Goal: Check status

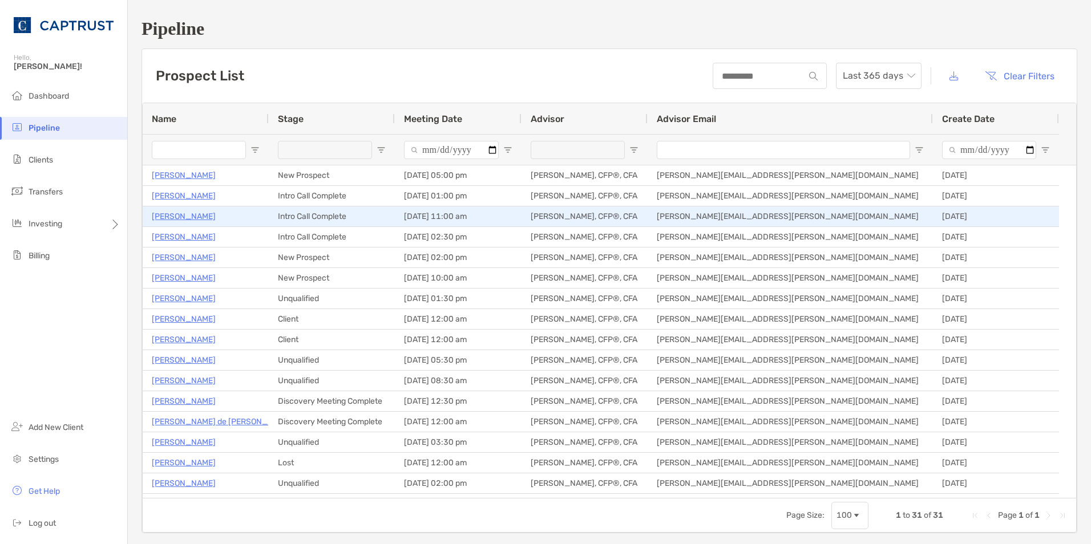
click at [190, 214] on p "[PERSON_NAME]" at bounding box center [184, 216] width 64 height 14
click at [188, 214] on p "[PERSON_NAME]" at bounding box center [184, 216] width 64 height 14
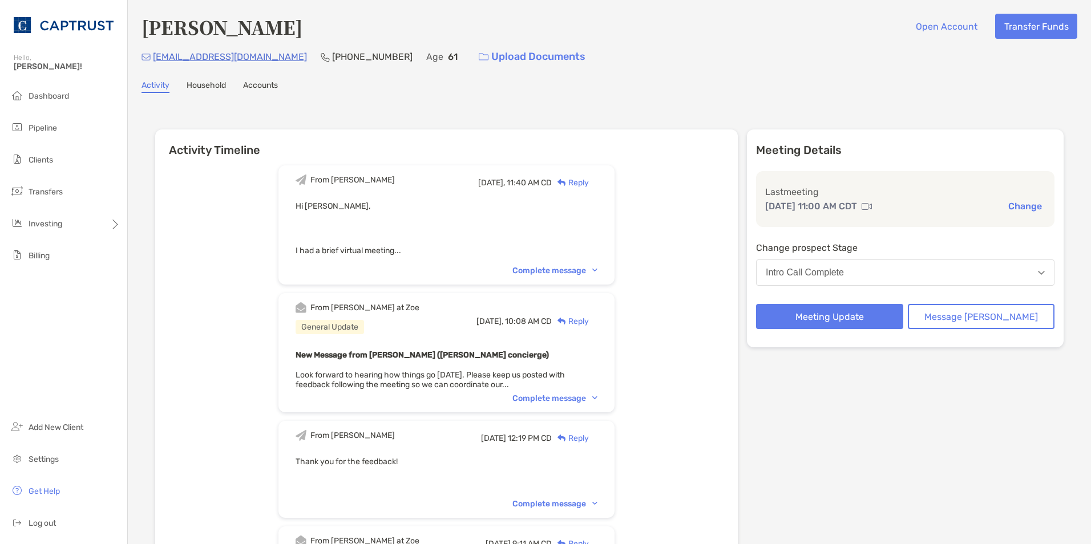
click at [978, 265] on button "Intro Call Complete" at bounding box center [905, 273] width 298 height 26
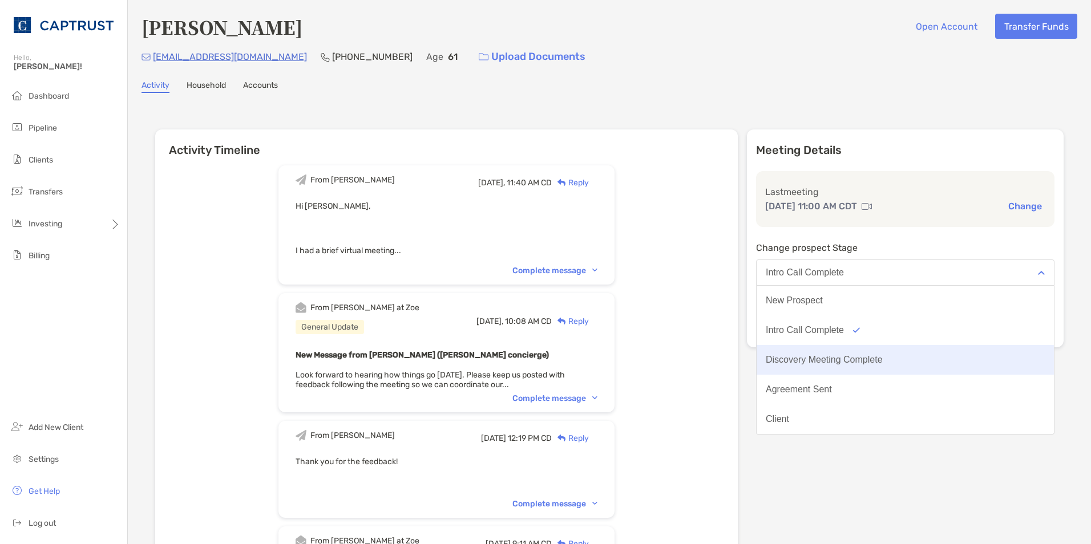
click at [947, 352] on button "Discovery Meeting Complete" at bounding box center [904, 360] width 297 height 30
